Goal: Complete application form

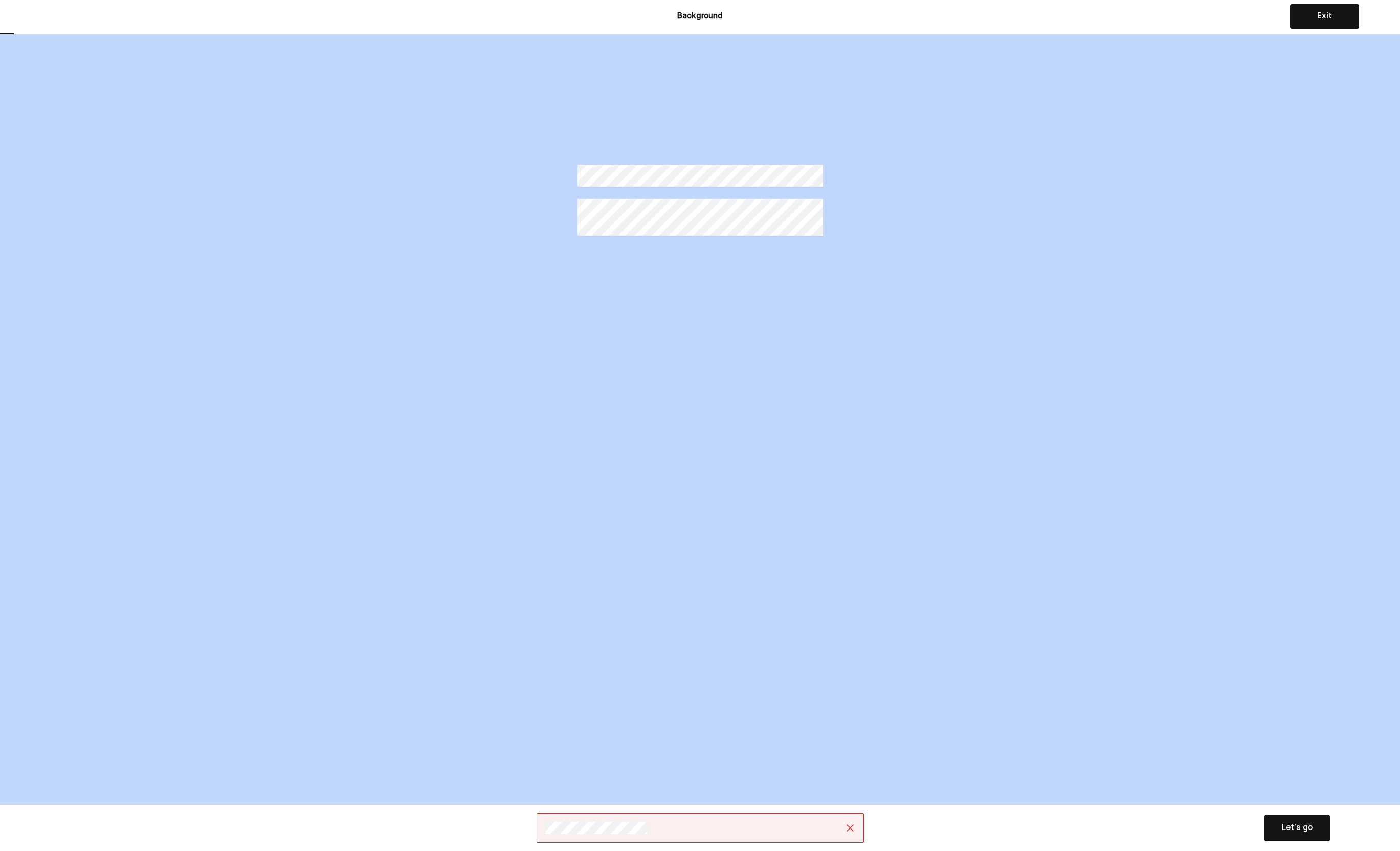
click at [1295, 826] on div "Let’s go" at bounding box center [1297, 828] width 30 height 13
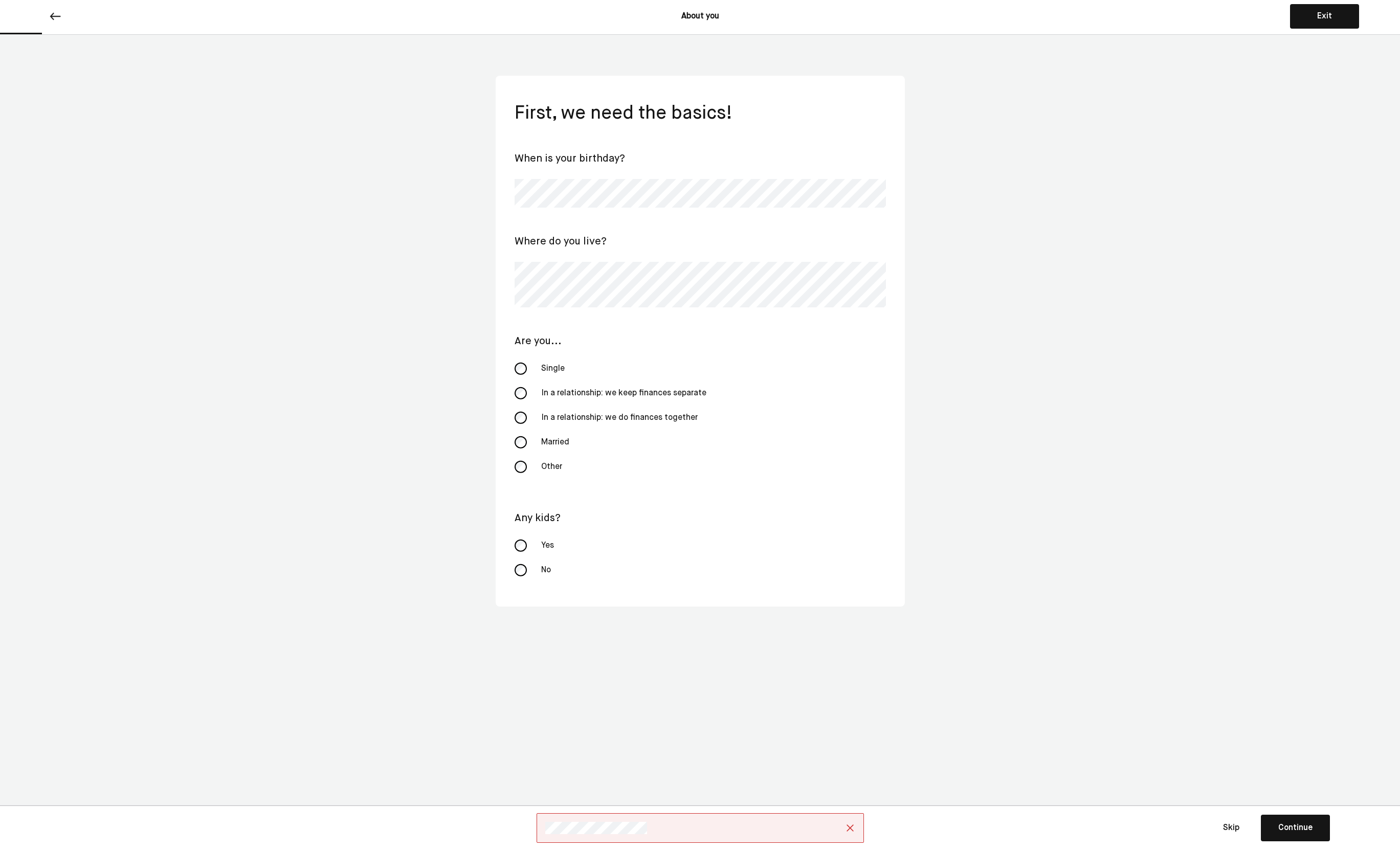
click at [548, 445] on div "Married" at bounding box center [585, 442] width 102 height 25
click at [544, 548] on div "Yes" at bounding box center [585, 546] width 102 height 25
drag, startPoint x: 828, startPoint y: 691, endPoint x: 1090, endPoint y: 755, distance: 269.7
click at [966, 744] on div "About you Exit First, we need the basics! When is your birthday? Where do you l…" at bounding box center [700, 426] width 1400 height 851
click at [1287, 828] on div "Continue" at bounding box center [1295, 828] width 35 height 13
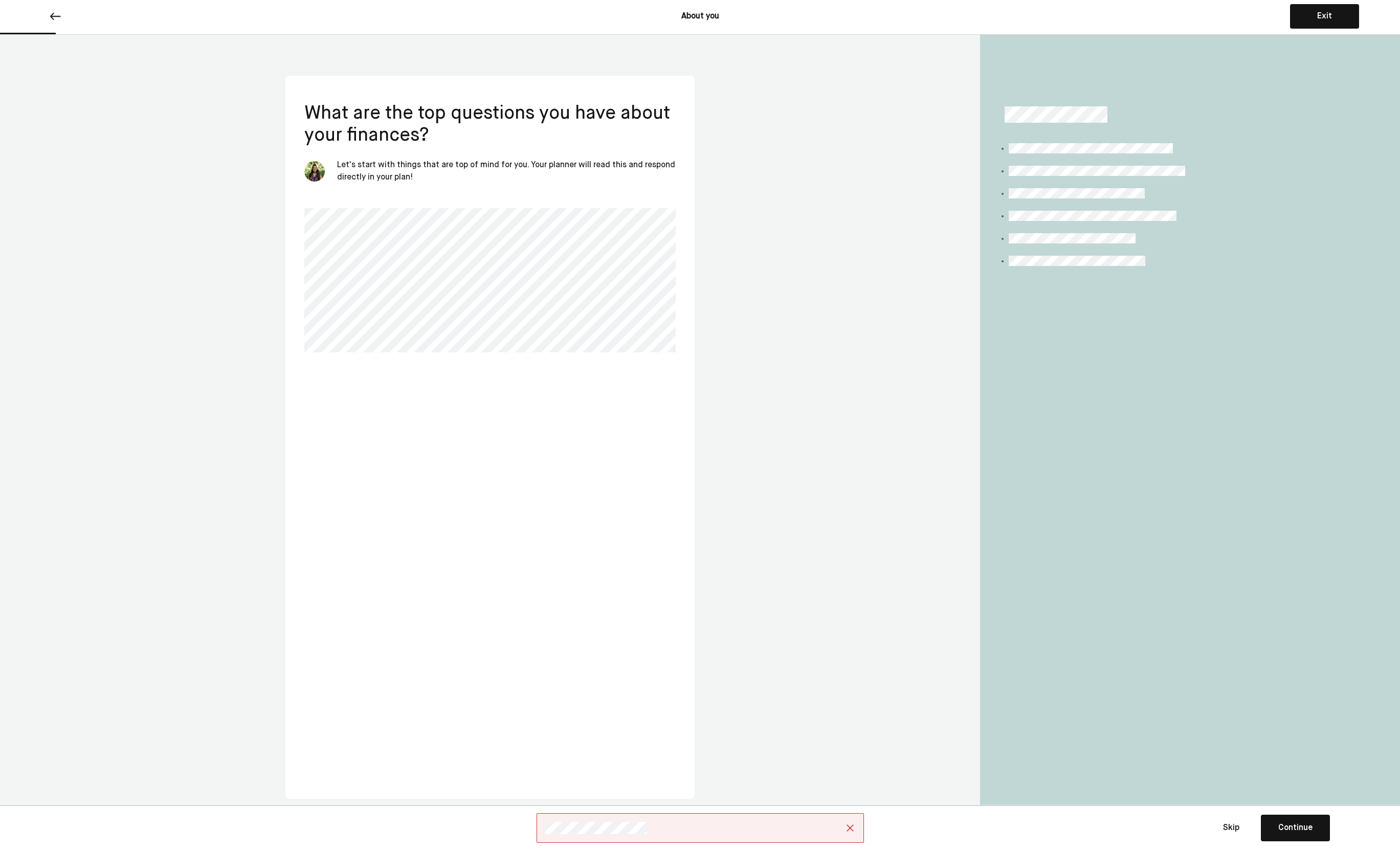
drag, startPoint x: 865, startPoint y: 258, endPoint x: 708, endPoint y: 165, distance: 182.5
click at [854, 251] on div "What are the top questions you have about your finances? Let's start with thing…" at bounding box center [700, 437] width 1400 height 805
